Goal: Check status: Check status

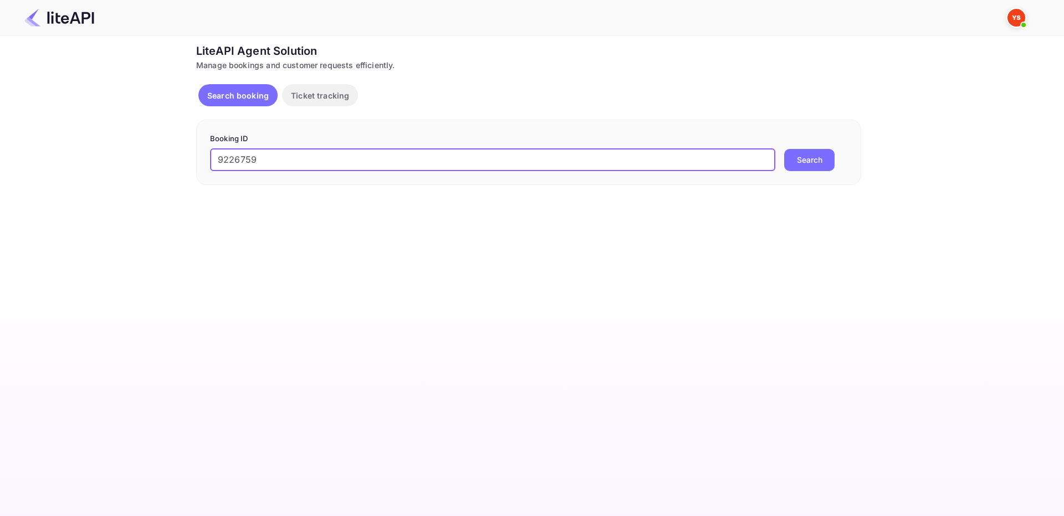
type input "9226759"
click at [814, 155] on button "Search" at bounding box center [809, 160] width 50 height 22
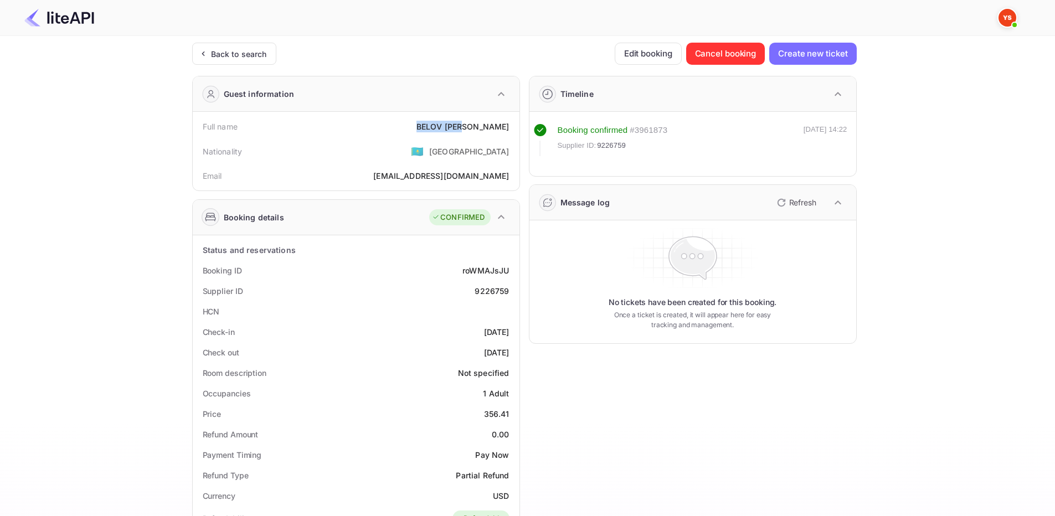
drag, startPoint x: 463, startPoint y: 125, endPoint x: 514, endPoint y: 127, distance: 51.0
click at [514, 127] on div "Full name BELOV YURY" at bounding box center [356, 126] width 318 height 20
copy div "BELOV YURY"
drag, startPoint x: 486, startPoint y: 415, endPoint x: 517, endPoint y: 416, distance: 31.0
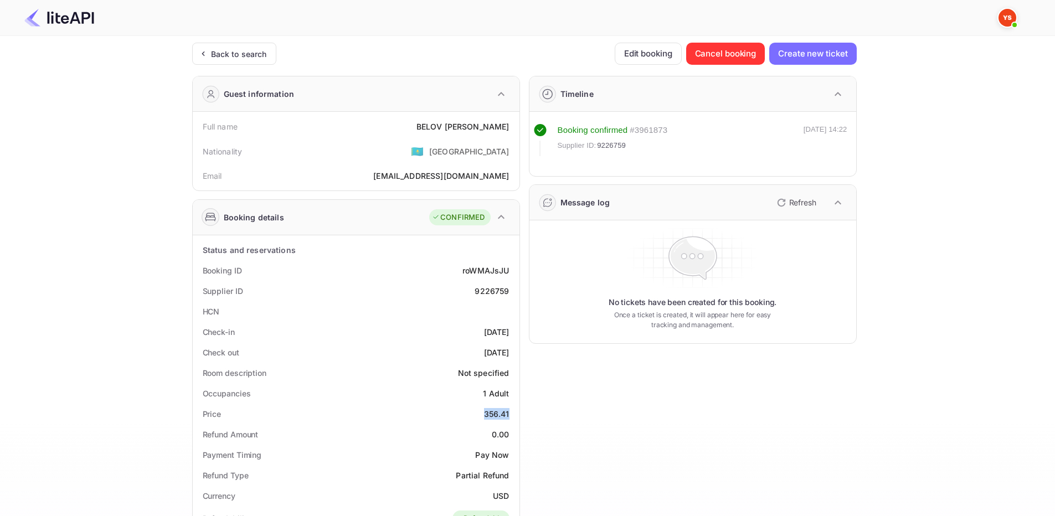
copy div "356.41"
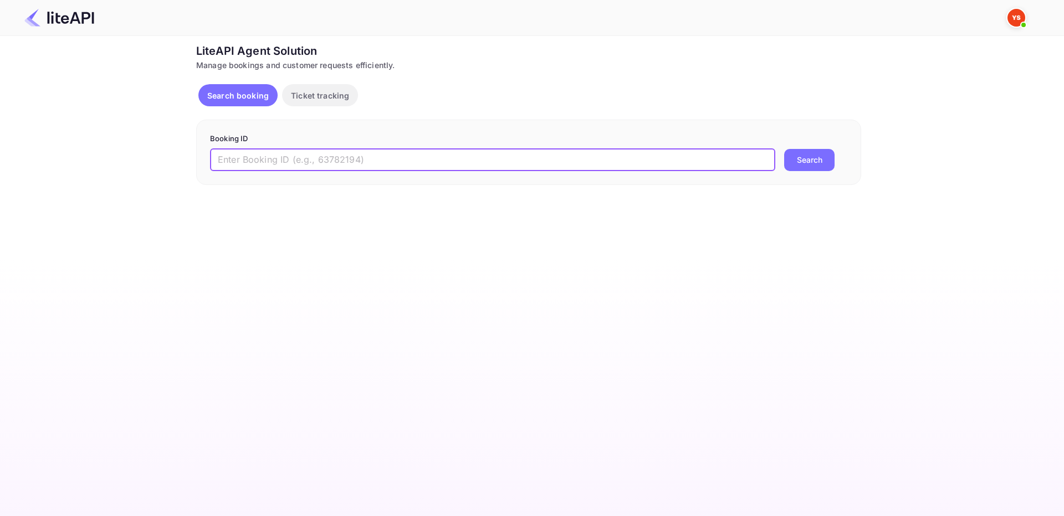
click at [352, 149] on input "text" at bounding box center [492, 160] width 565 height 22
paste input "8105867"
click at [801, 162] on button "Search" at bounding box center [809, 160] width 50 height 22
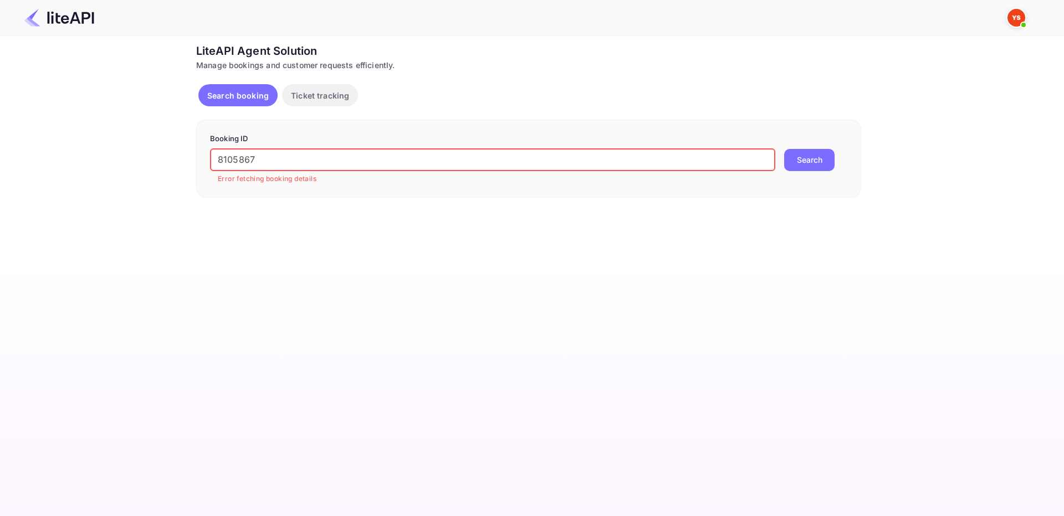
drag, startPoint x: 219, startPoint y: 160, endPoint x: 117, endPoint y: 164, distance: 102.0
click at [115, 159] on div "Ticket Affiliate URL [URL][DOMAIN_NAME] Business partner name Nuitee Travel Cus…" at bounding box center [528, 120] width 1030 height 155
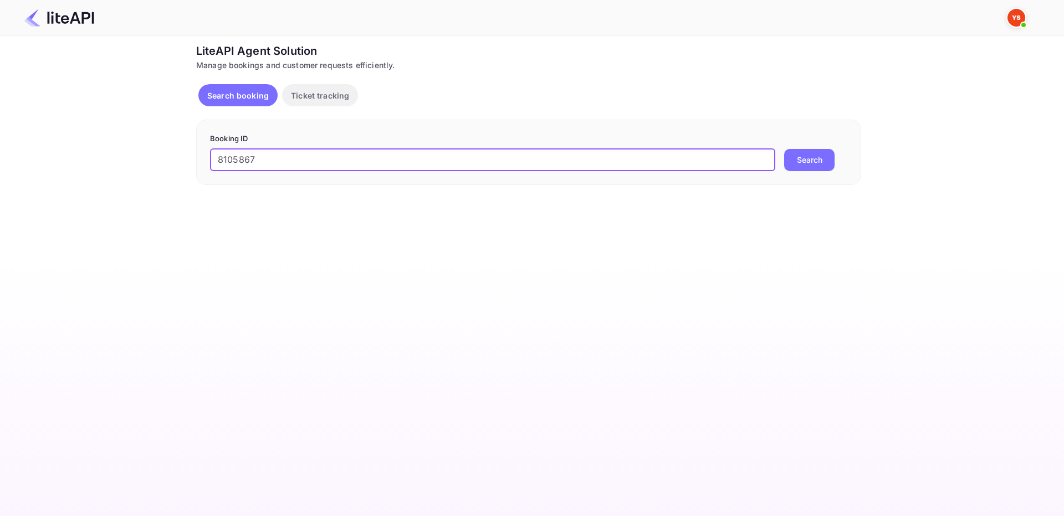
type input "8105867"
click at [809, 158] on button "Search" at bounding box center [809, 160] width 50 height 22
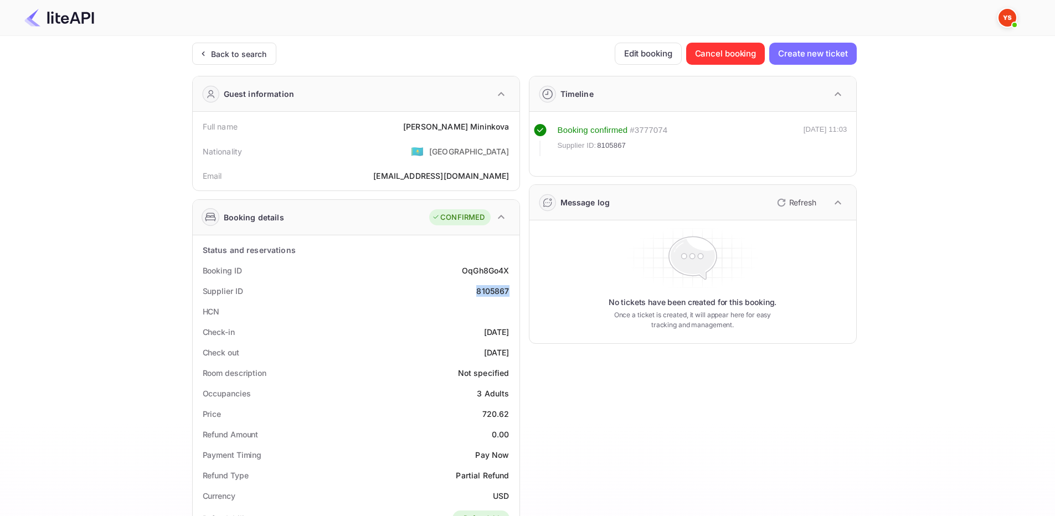
drag, startPoint x: 476, startPoint y: 293, endPoint x: 512, endPoint y: 291, distance: 36.0
click at [512, 291] on div "Supplier ID 8105867" at bounding box center [356, 291] width 318 height 20
copy div "8105867"
drag, startPoint x: 449, startPoint y: 128, endPoint x: 512, endPoint y: 125, distance: 62.7
click at [513, 125] on div "Full name [PERSON_NAME]" at bounding box center [356, 126] width 318 height 20
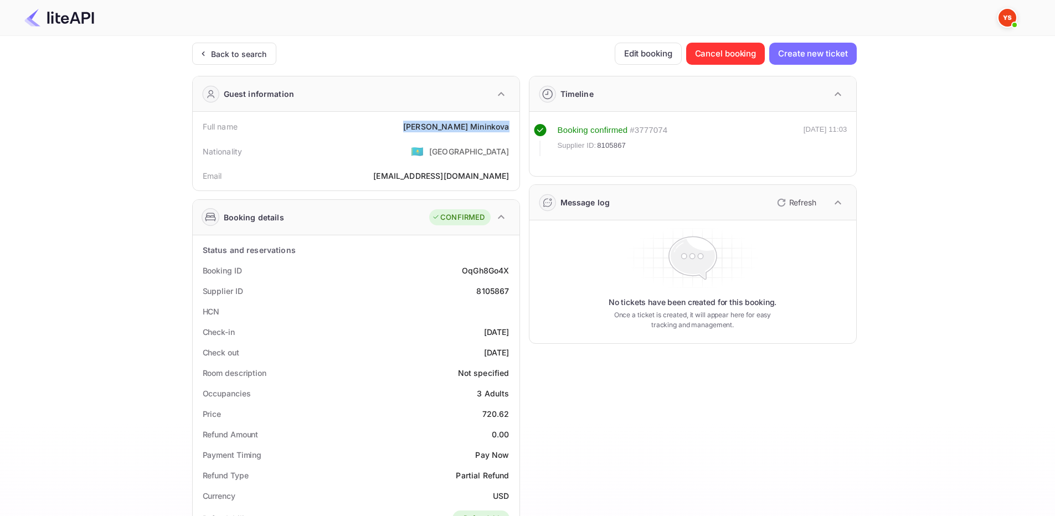
copy div "[PERSON_NAME]"
drag, startPoint x: 485, startPoint y: 414, endPoint x: 516, endPoint y: 416, distance: 31.1
copy div "720.62"
